Goal: Transaction & Acquisition: Purchase product/service

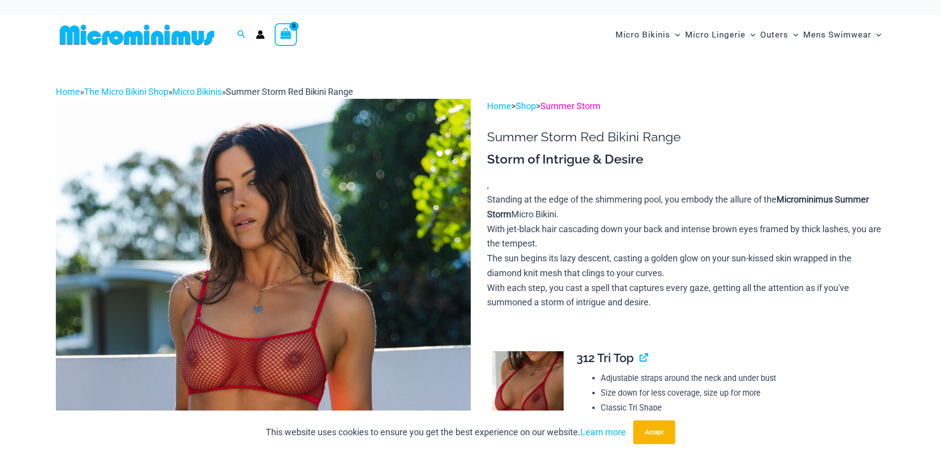
click at [591, 107] on link "Summer Storm" at bounding box center [570, 106] width 60 height 10
